Goal: Task Accomplishment & Management: Complete application form

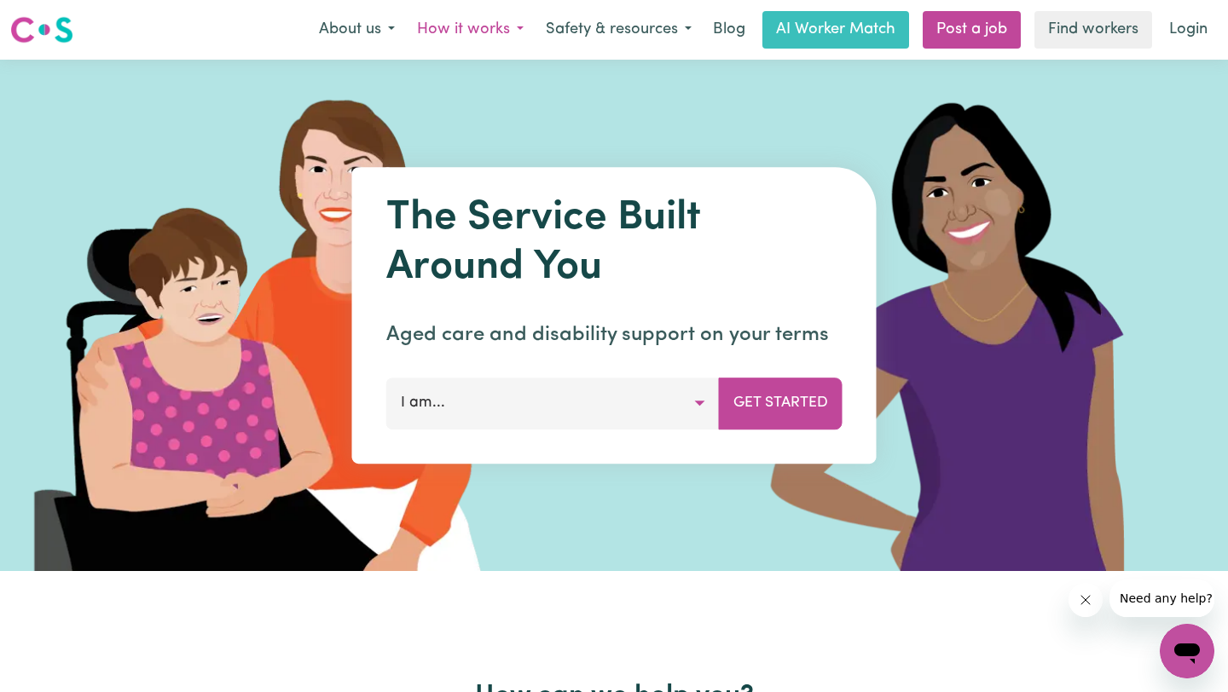
click at [494, 32] on button "How it works" at bounding box center [470, 30] width 129 height 36
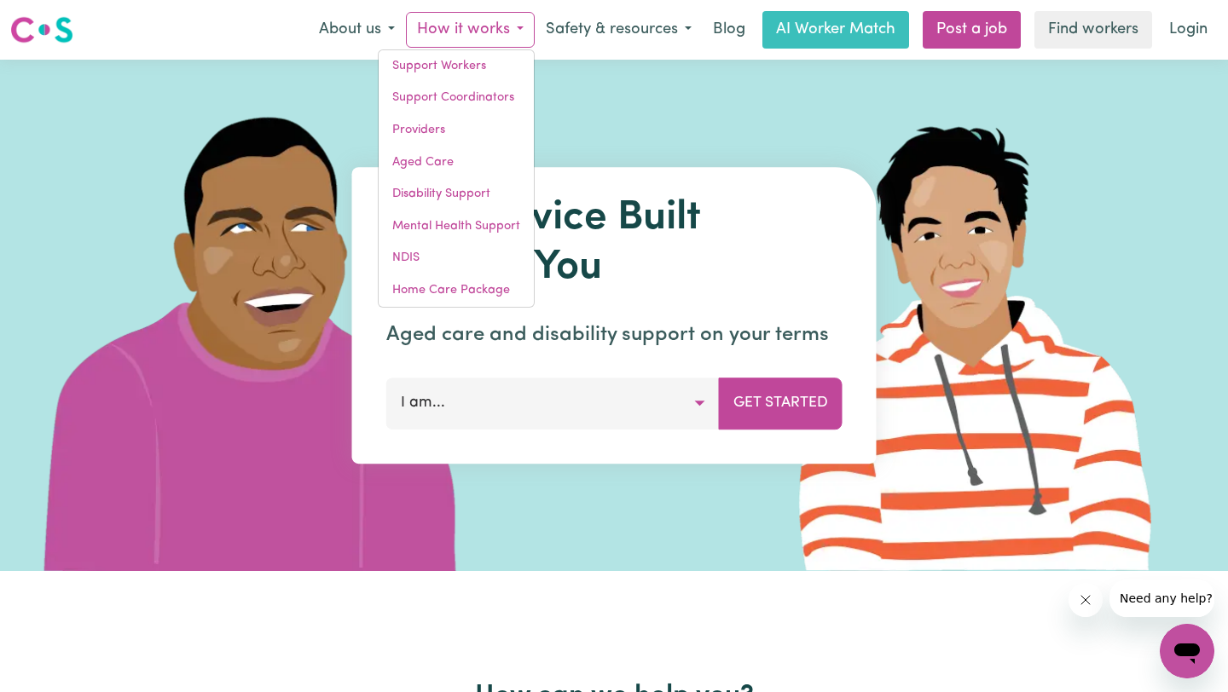
click at [792, 79] on img at bounding box center [973, 315] width 508 height 511
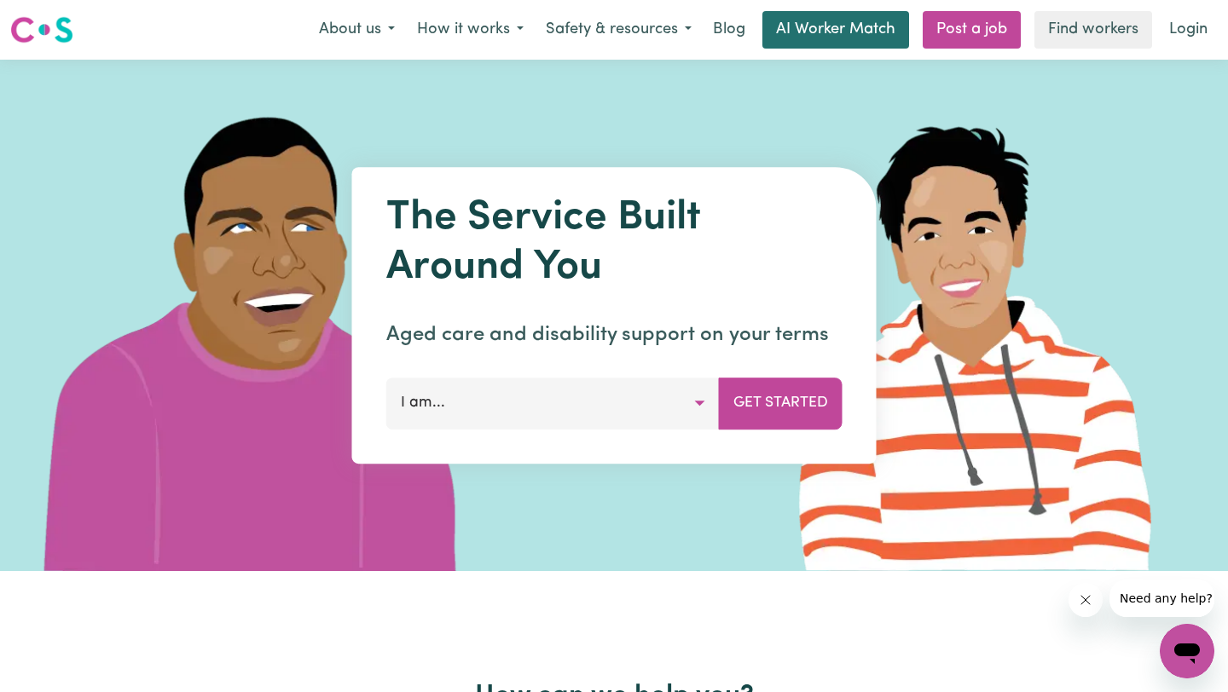
click at [843, 39] on link "AI Worker Match" at bounding box center [835, 30] width 147 height 38
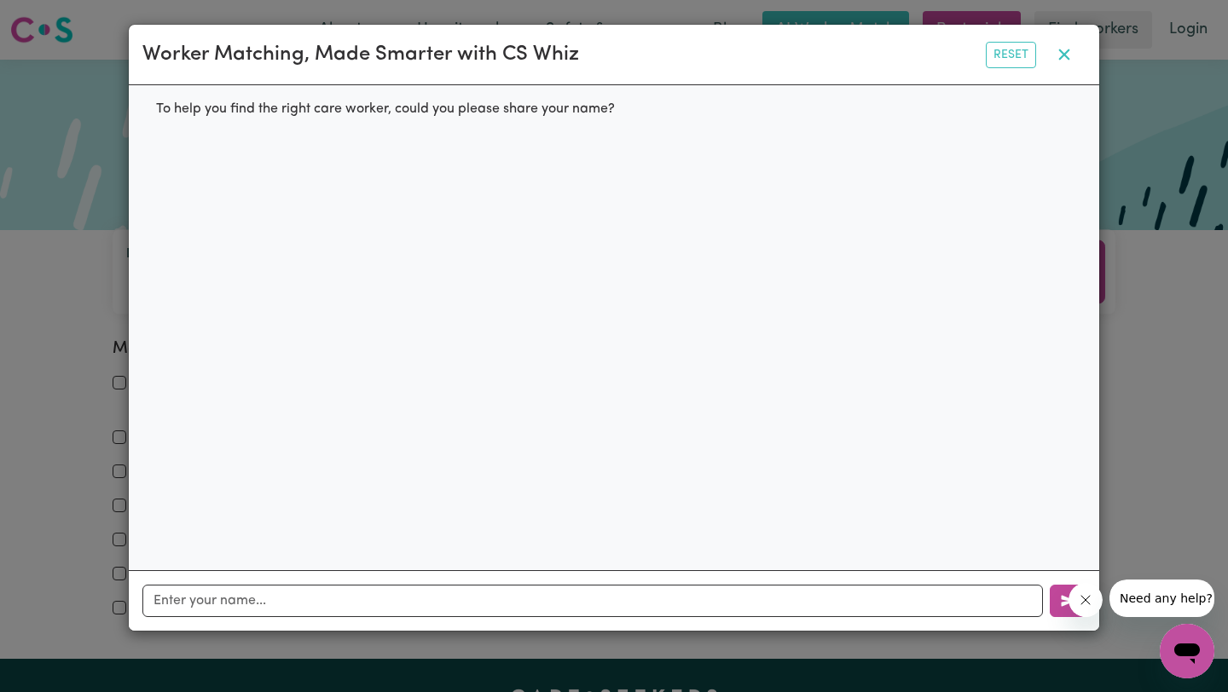
click at [1062, 56] on icon "button" at bounding box center [1064, 54] width 11 height 11
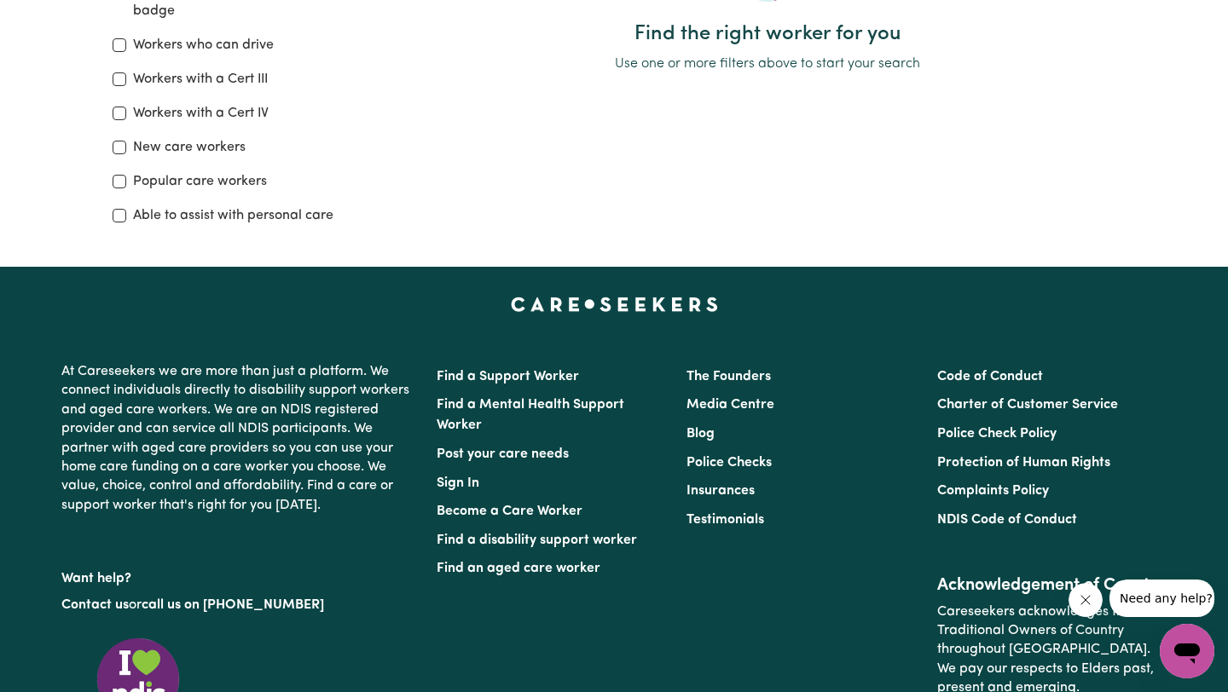
scroll to position [396, 0]
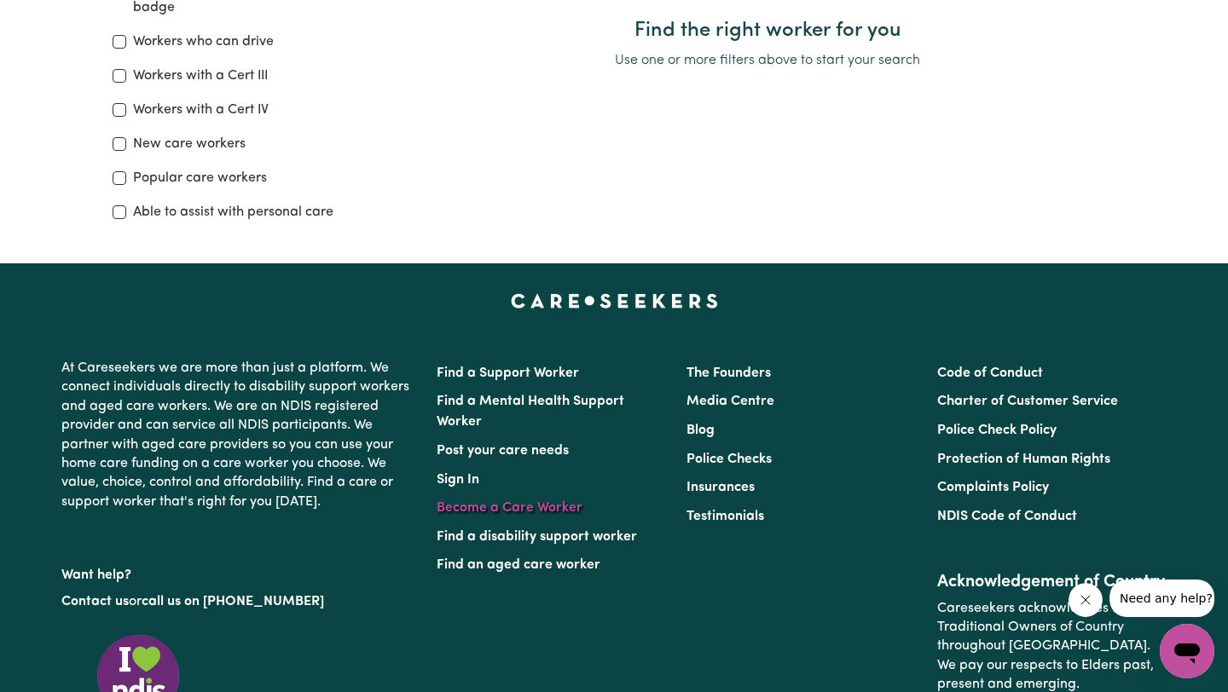
click at [531, 511] on link "Become a Care Worker" at bounding box center [509, 508] width 146 height 14
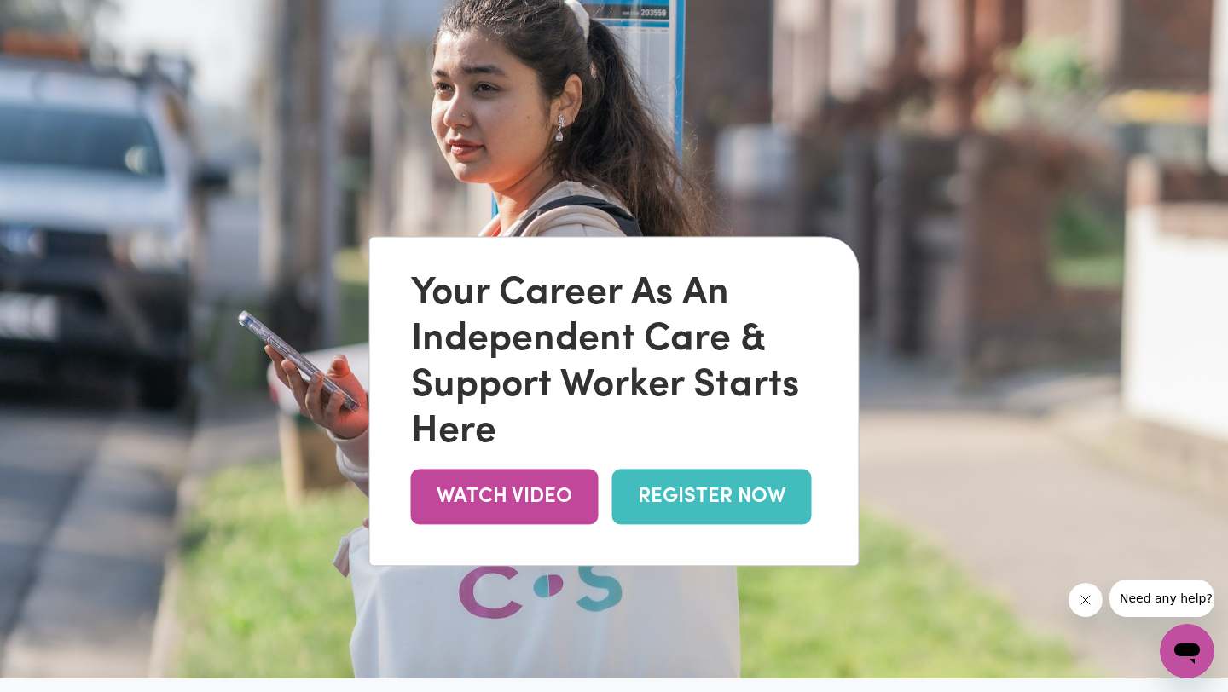
scroll to position [99, 0]
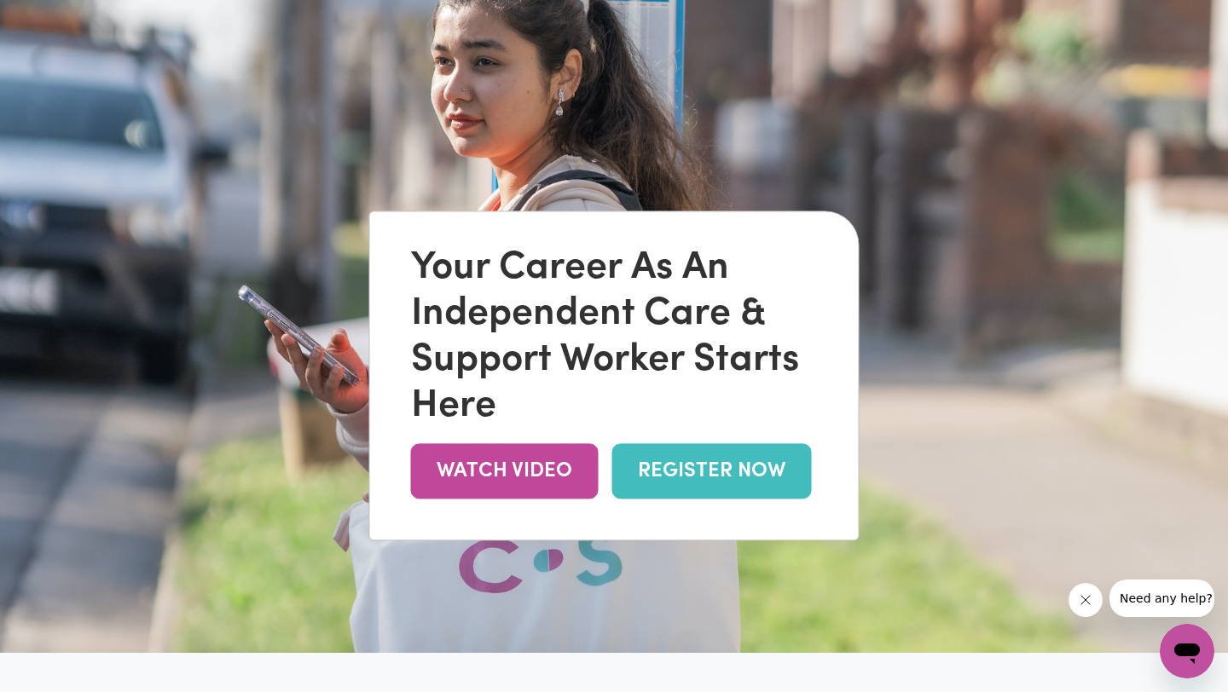
click at [715, 473] on link "REGISTER NOW" at bounding box center [711, 471] width 199 height 55
